Goal: Task Accomplishment & Management: Use online tool/utility

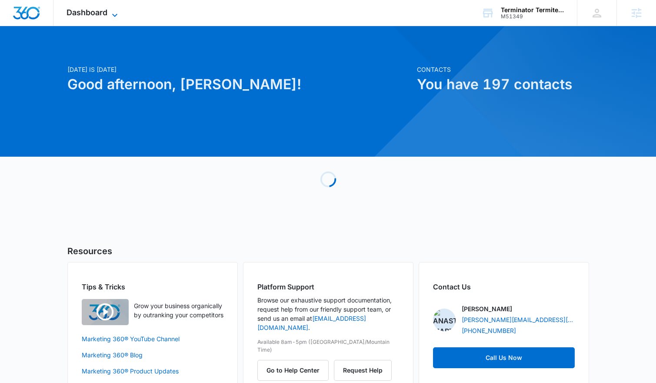
click at [104, 14] on span "Dashboard" at bounding box center [87, 12] width 41 height 9
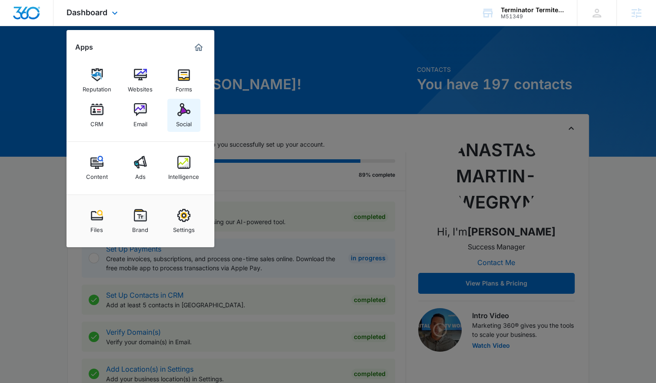
click at [172, 104] on link "Social" at bounding box center [183, 115] width 33 height 33
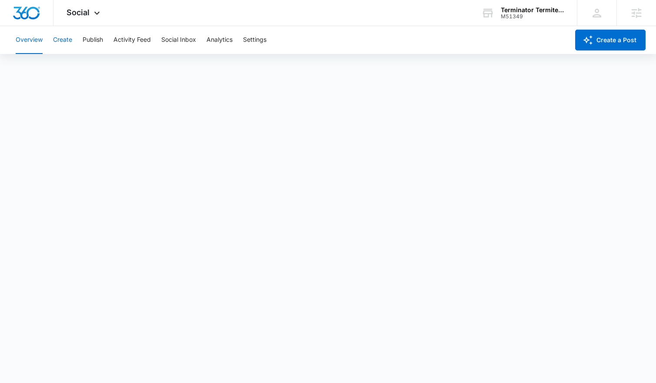
click at [67, 44] on button "Create" at bounding box center [62, 40] width 19 height 28
click at [88, 44] on button "Publish" at bounding box center [93, 40] width 20 height 28
